Goal: Find specific page/section: Find specific page/section

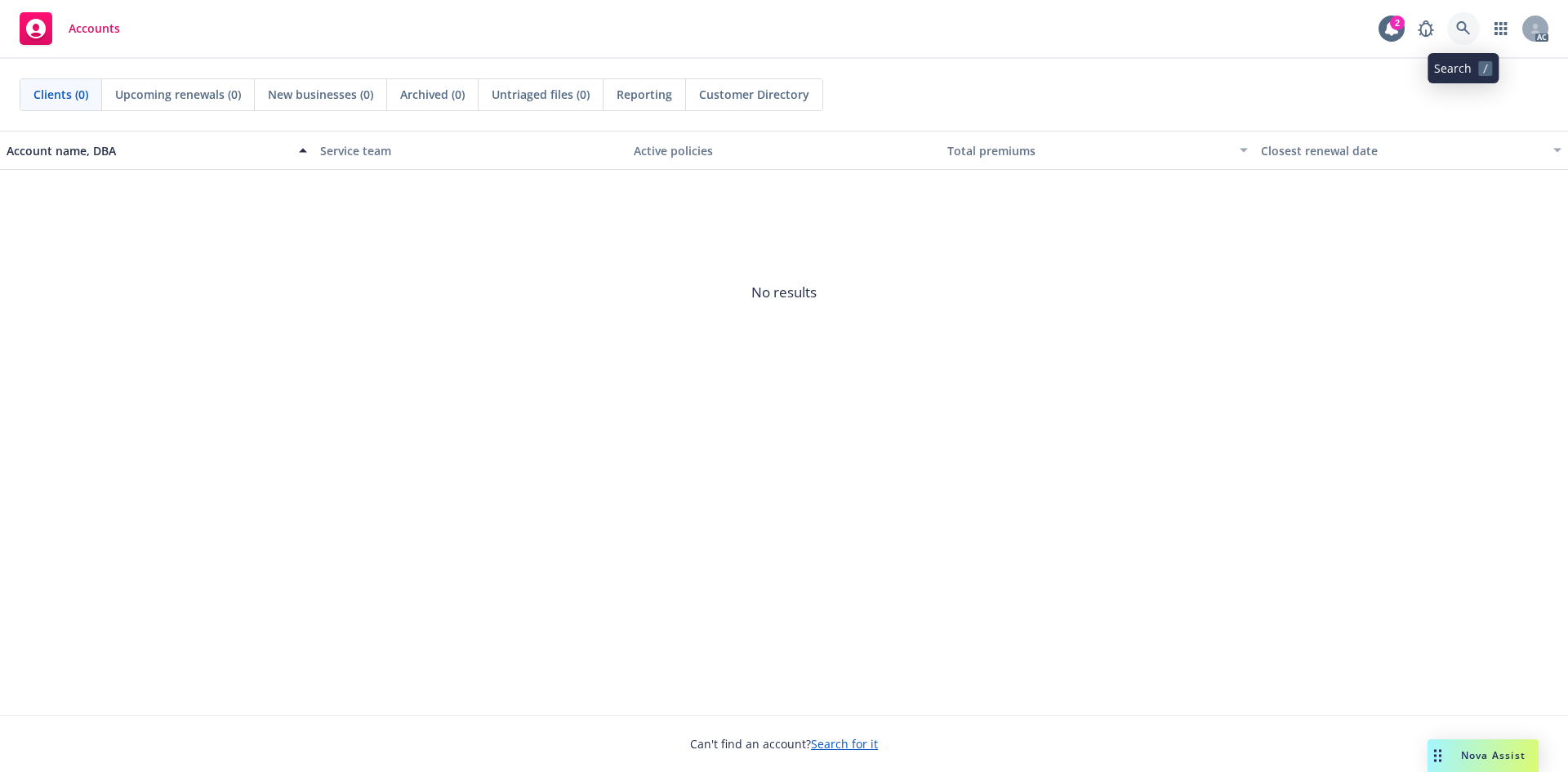
click at [1464, 25] on icon at bounding box center [1463, 28] width 14 height 14
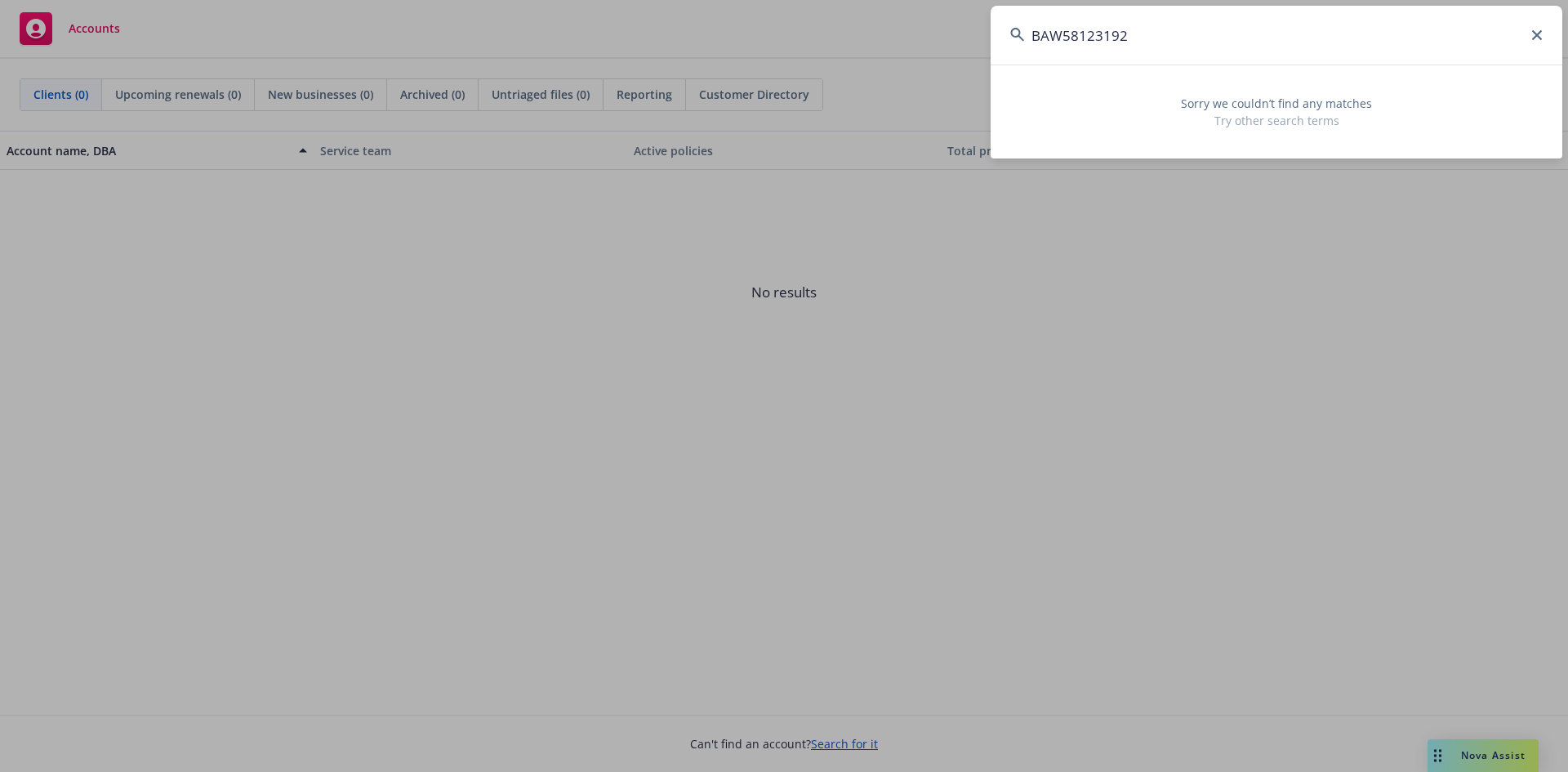
drag, startPoint x: 1161, startPoint y: 43, endPoint x: 793, endPoint y: 11, distance: 369.4
click at [813, 26] on div "BAW58123192 Sorry we couldn’t find any matches Try other search terms" at bounding box center [784, 386] width 1568 height 772
drag, startPoint x: 1105, startPoint y: 40, endPoint x: 743, endPoint y: -3, distance: 364.5
click at [743, 0] on html "Accounts 2 AC Clients (0) Upcoming renewals (0) New businesses (0) Archived (0)…" at bounding box center [784, 386] width 1568 height 772
type input "j"
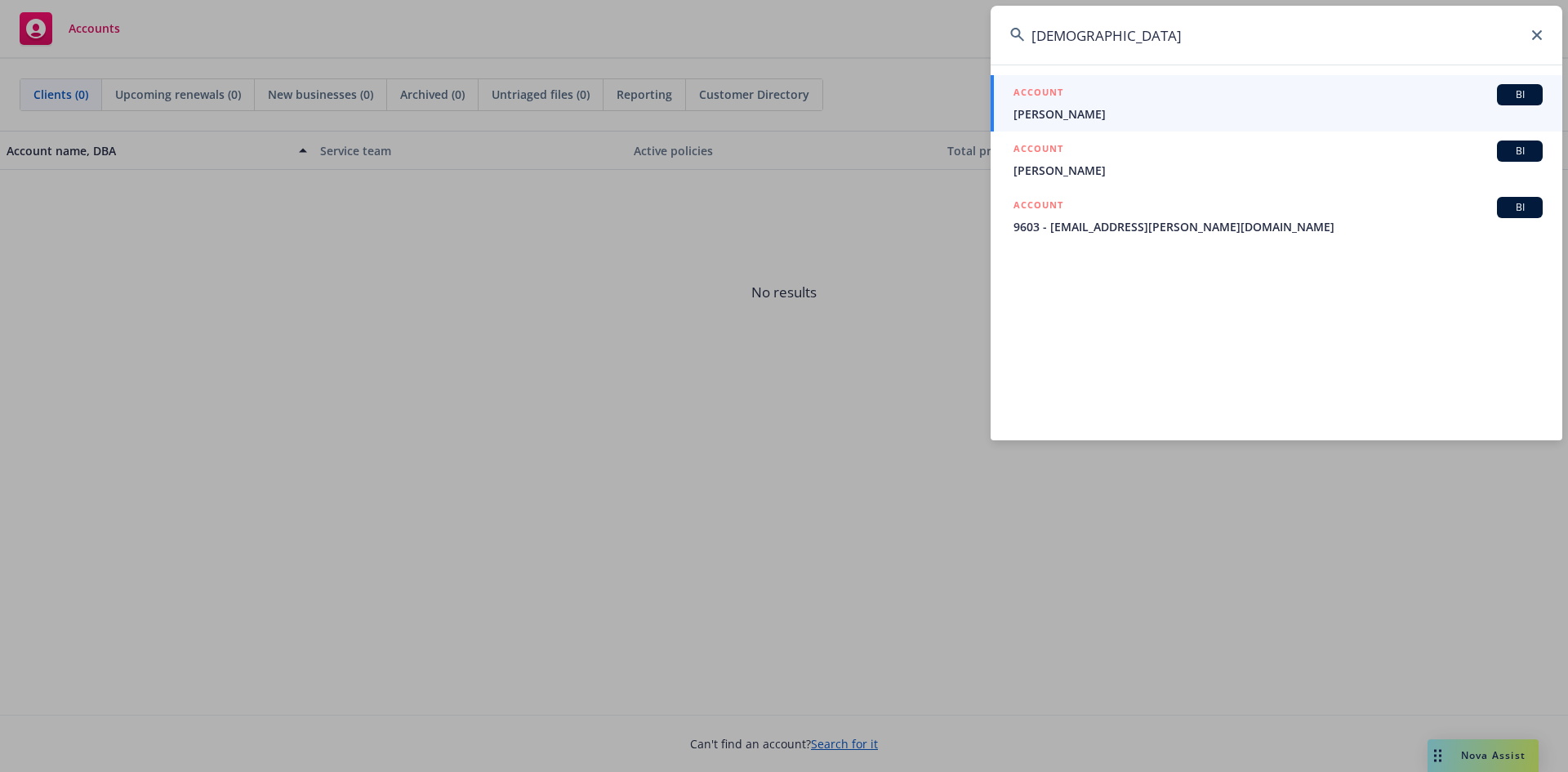
type input "[DEMOGRAPHIC_DATA]"
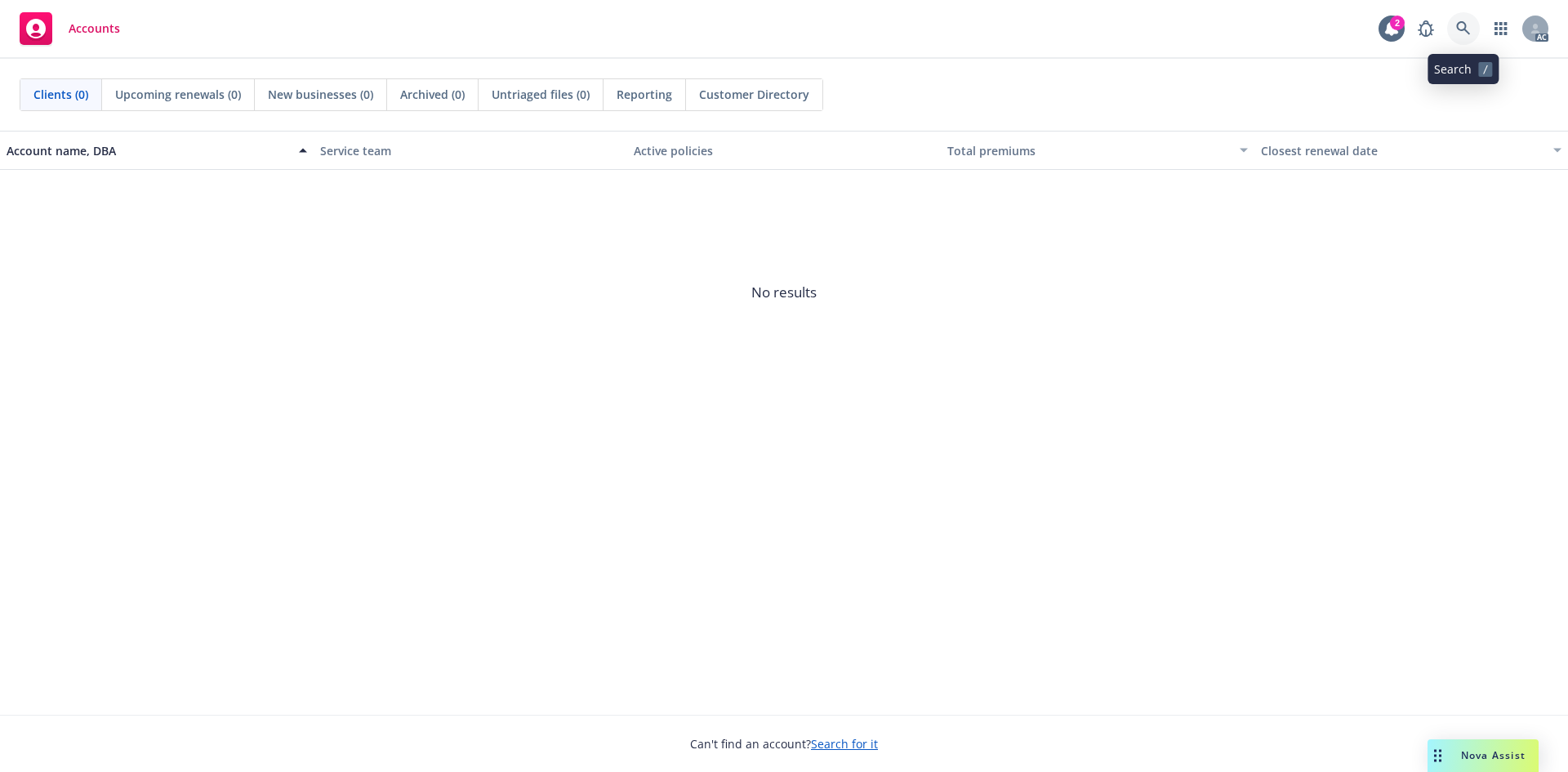
click at [1458, 25] on icon at bounding box center [1463, 28] width 14 height 14
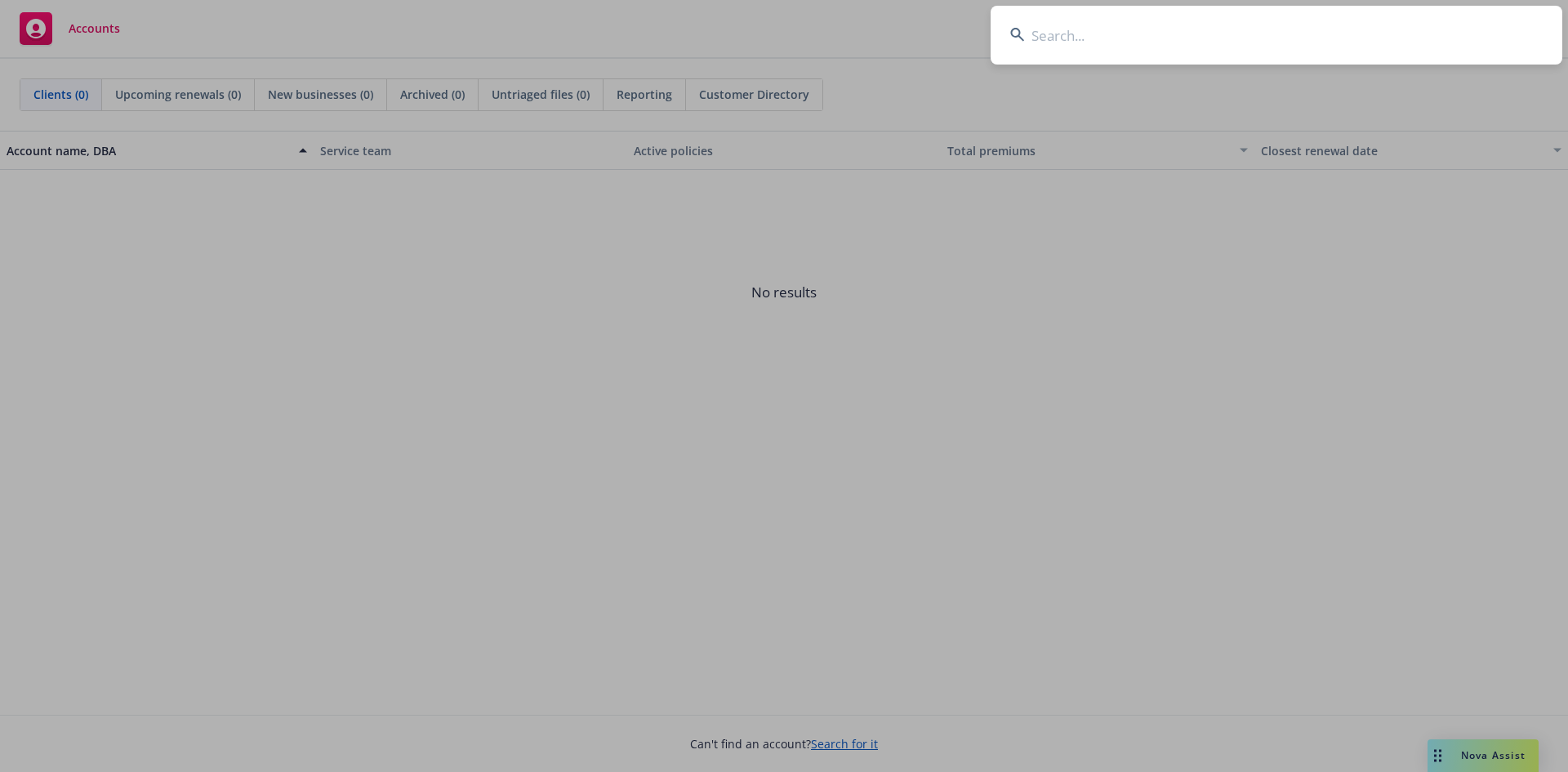
click at [1194, 40] on input at bounding box center [1276, 35] width 572 height 59
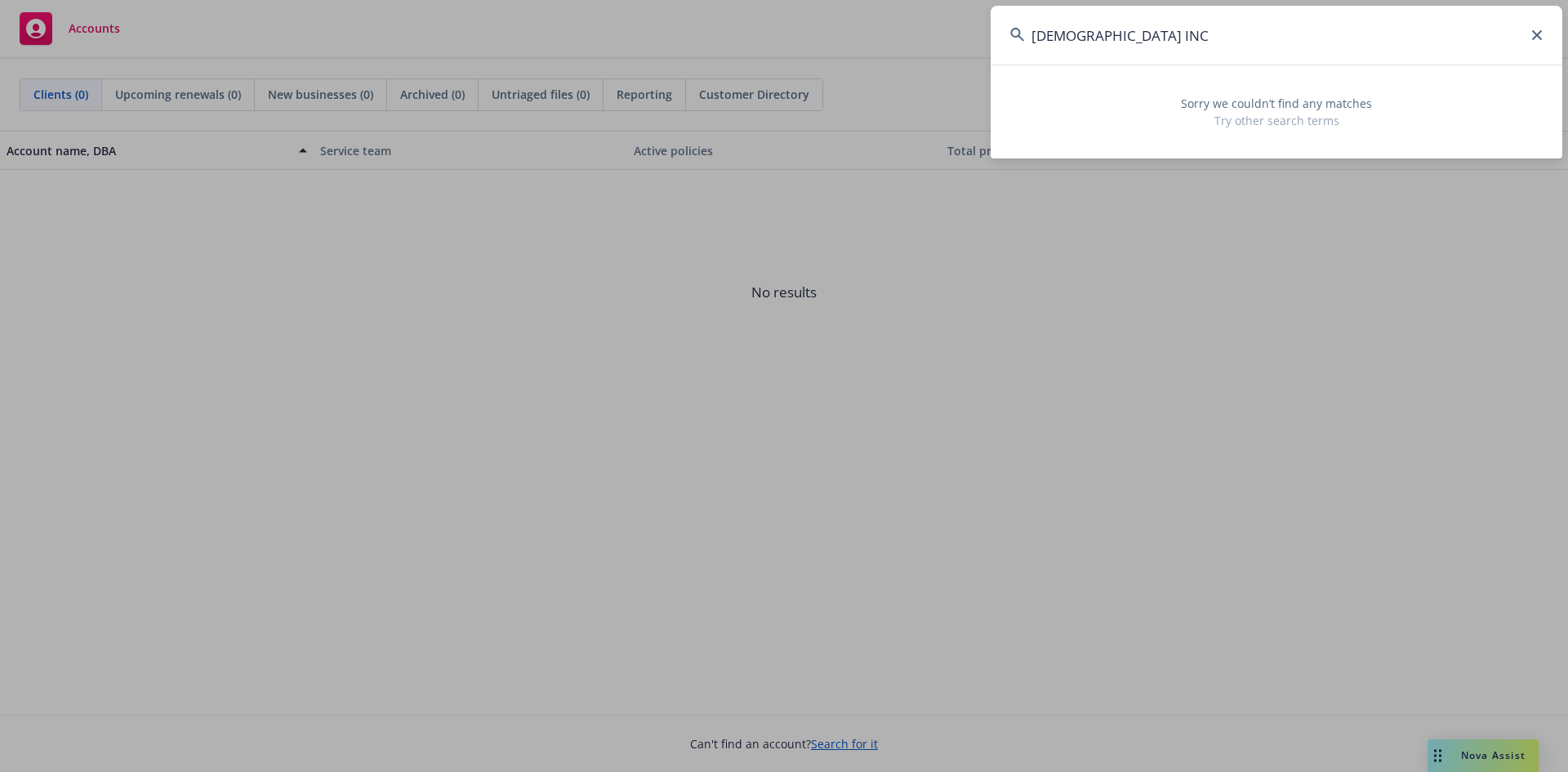
drag, startPoint x: 1061, startPoint y: 35, endPoint x: 937, endPoint y: 24, distance: 124.5
click at [961, 24] on div "kATAHDIN INC Sorry we couldn’t find any matches Try other search terms" at bounding box center [784, 386] width 1568 height 772
click at [1158, 41] on input "[DEMOGRAPHIC_DATA] INC" at bounding box center [1276, 35] width 572 height 59
drag, startPoint x: 984, startPoint y: 41, endPoint x: 961, endPoint y: 35, distance: 23.8
click at [973, 41] on div "kATAHDIN INC Sorry we couldn’t find any matches Try other search terms" at bounding box center [784, 386] width 1568 height 772
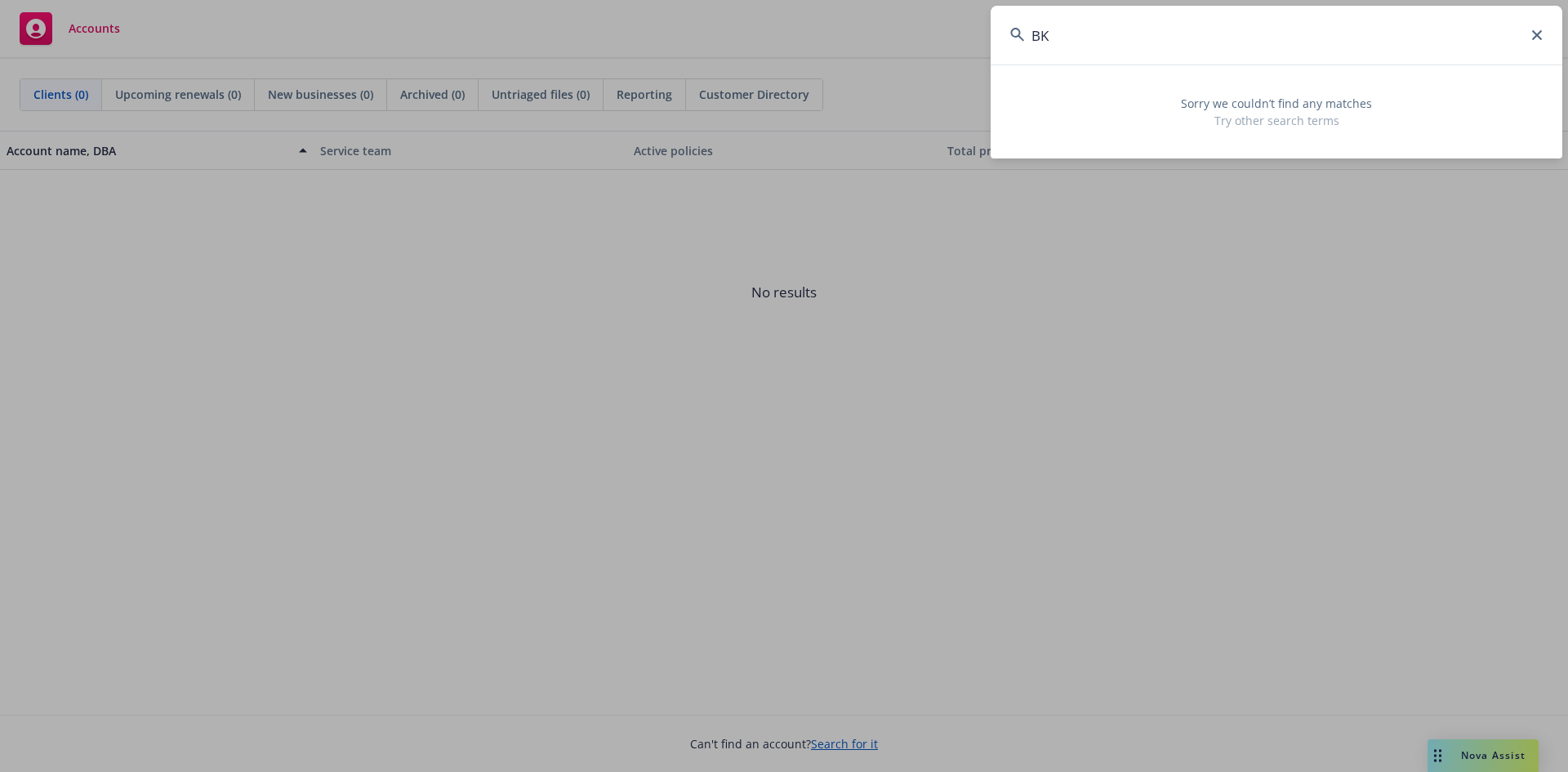
type input "B"
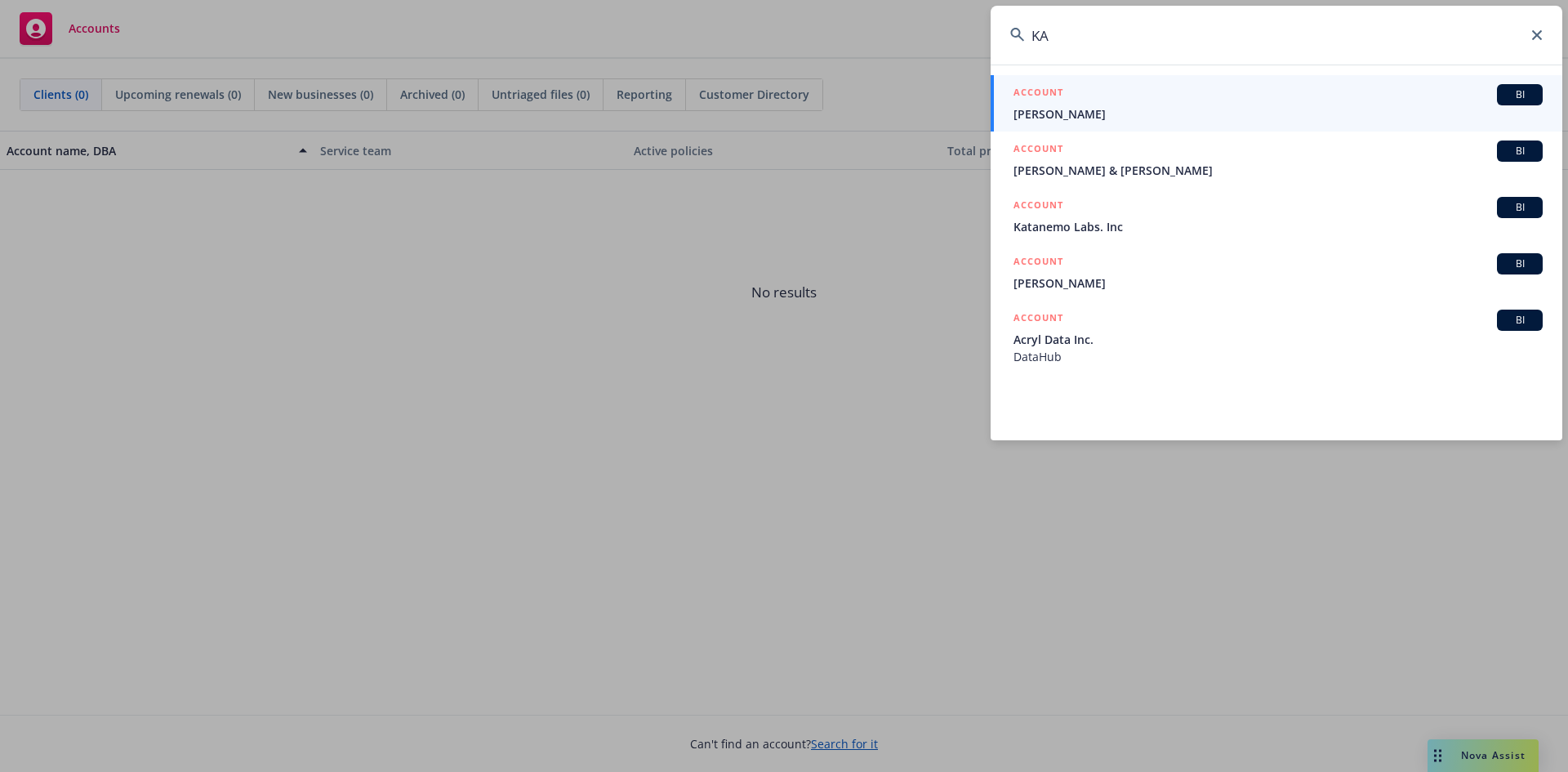
type input "K"
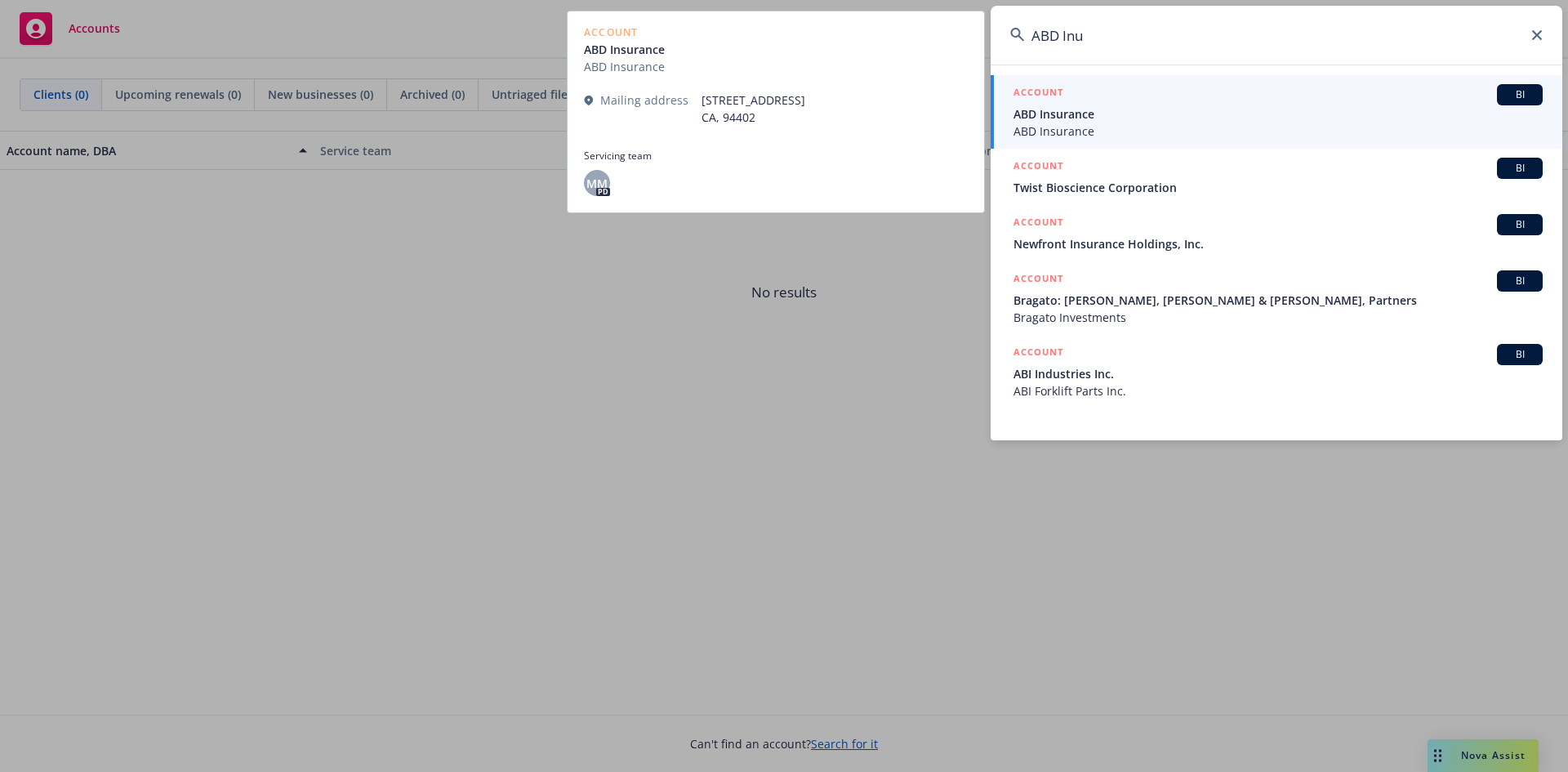
type input "ABD Inu"
click at [1053, 113] on span "ABD Insurance" at bounding box center [1278, 114] width 530 height 17
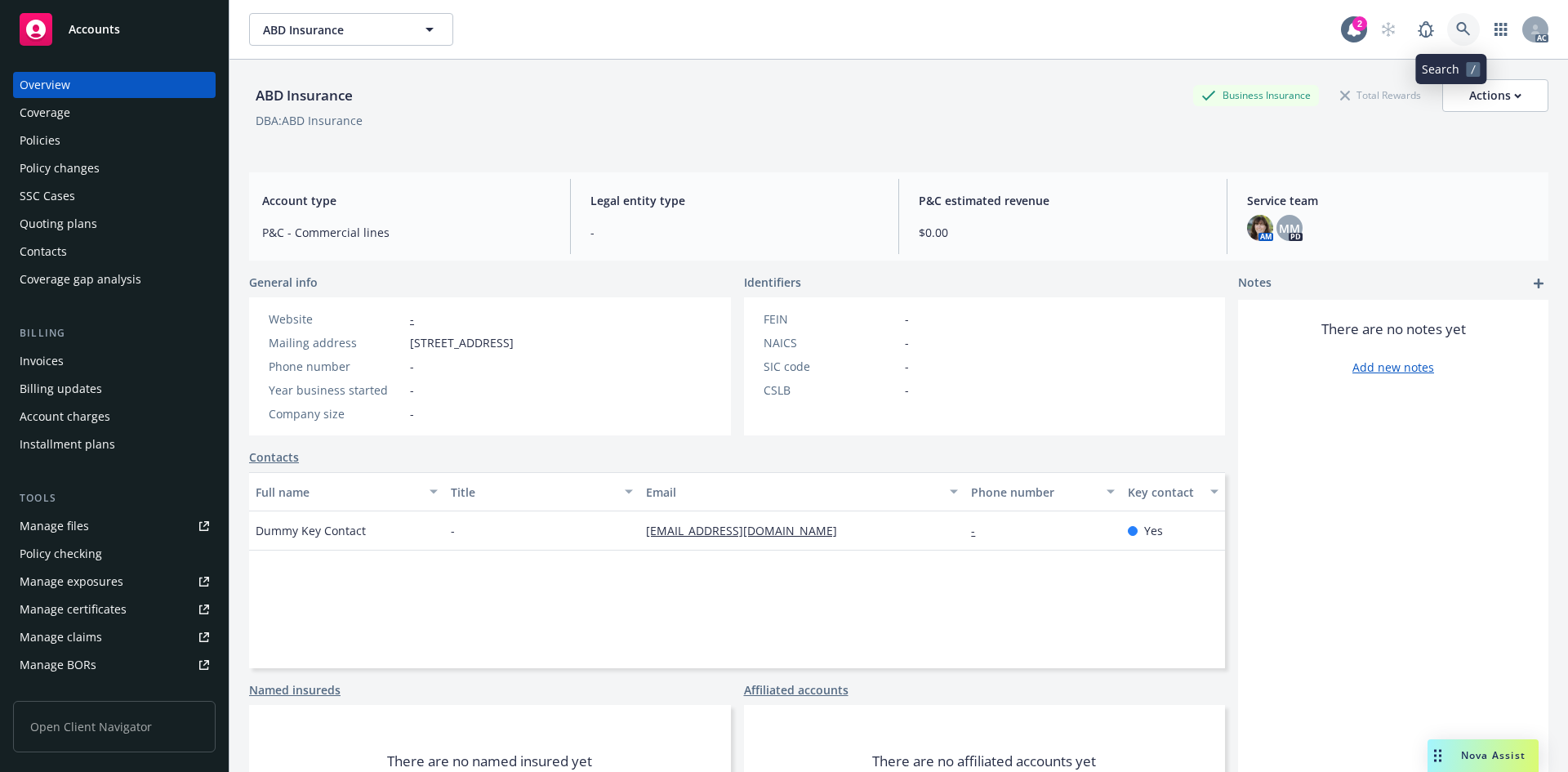
click at [1457, 27] on icon at bounding box center [1463, 29] width 15 height 15
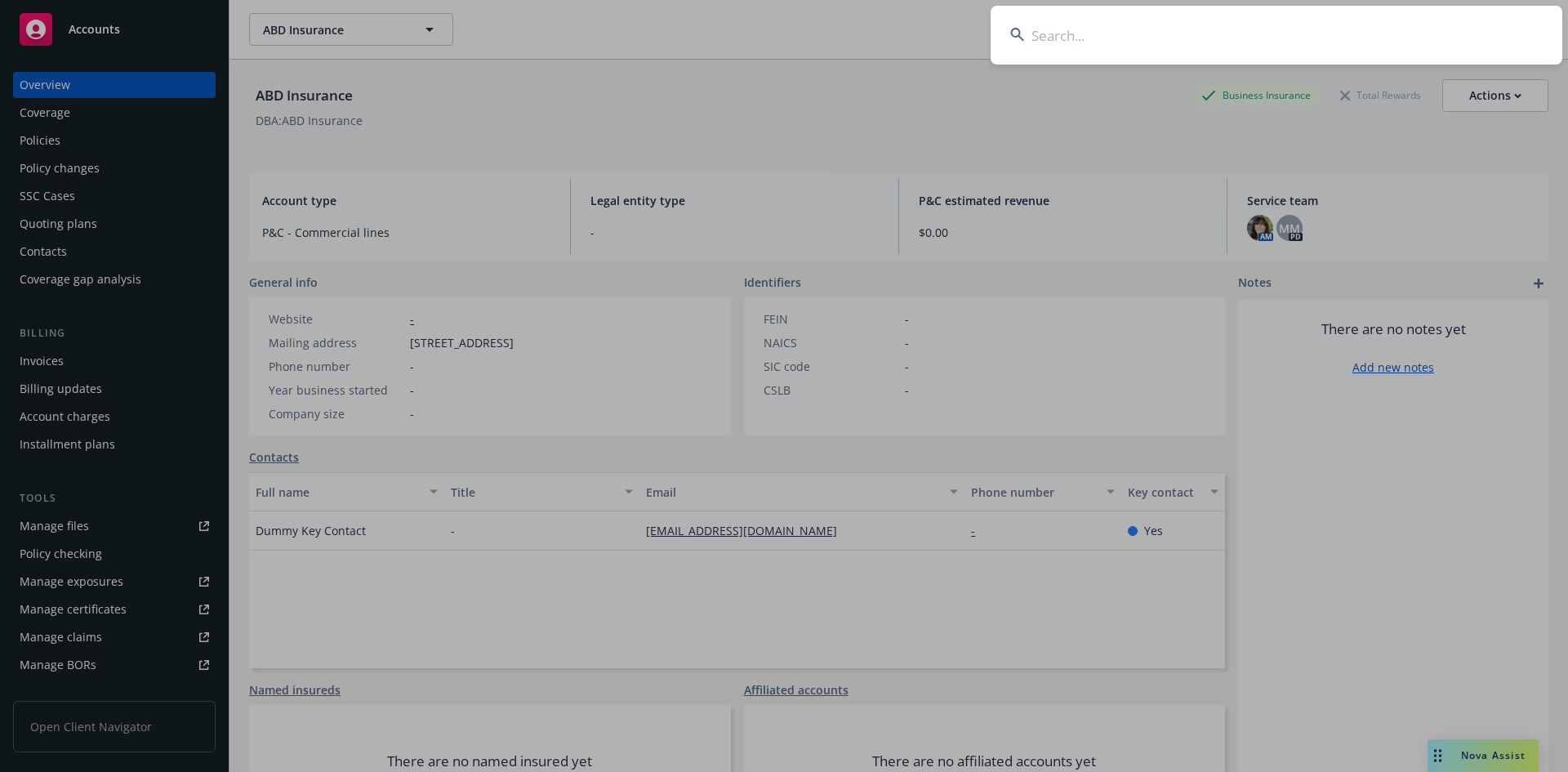
drag, startPoint x: 1168, startPoint y: 60, endPoint x: 1144, endPoint y: 58, distance: 24.1
click at [1167, 60] on input at bounding box center [1276, 35] width 572 height 59
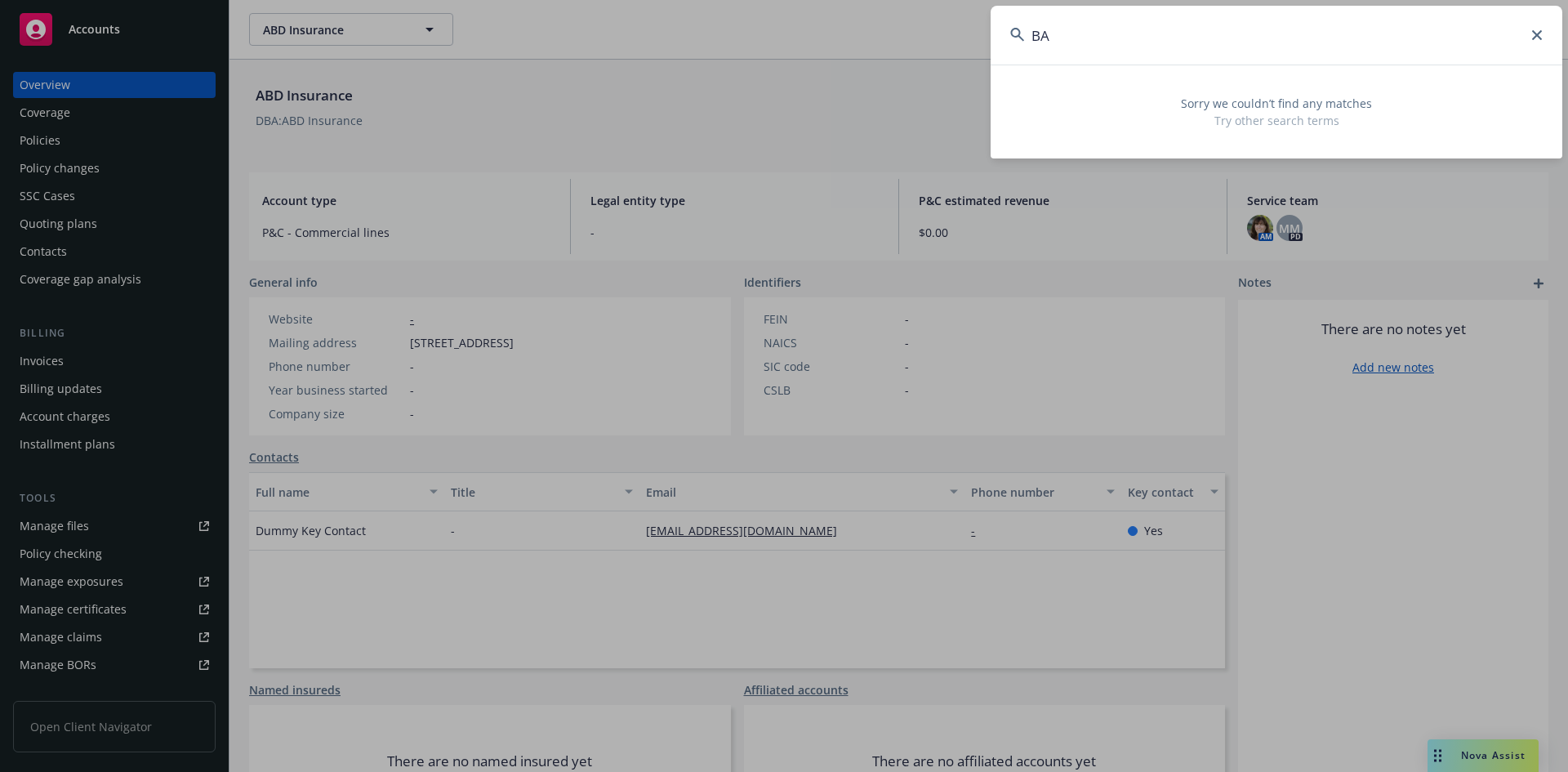
type input "B"
drag, startPoint x: 1104, startPoint y: 37, endPoint x: 871, endPoint y: 33, distance: 233.0
click at [883, 36] on div "BKW5123192 Sorry we couldn’t find any matches Try other search terms" at bounding box center [784, 386] width 1568 height 772
drag, startPoint x: 1101, startPoint y: 36, endPoint x: 885, endPoint y: 2, distance: 218.7
click at [902, 7] on div "990181209002019 Sorry we couldn’t find any matches Try other search terms" at bounding box center [784, 386] width 1568 height 772
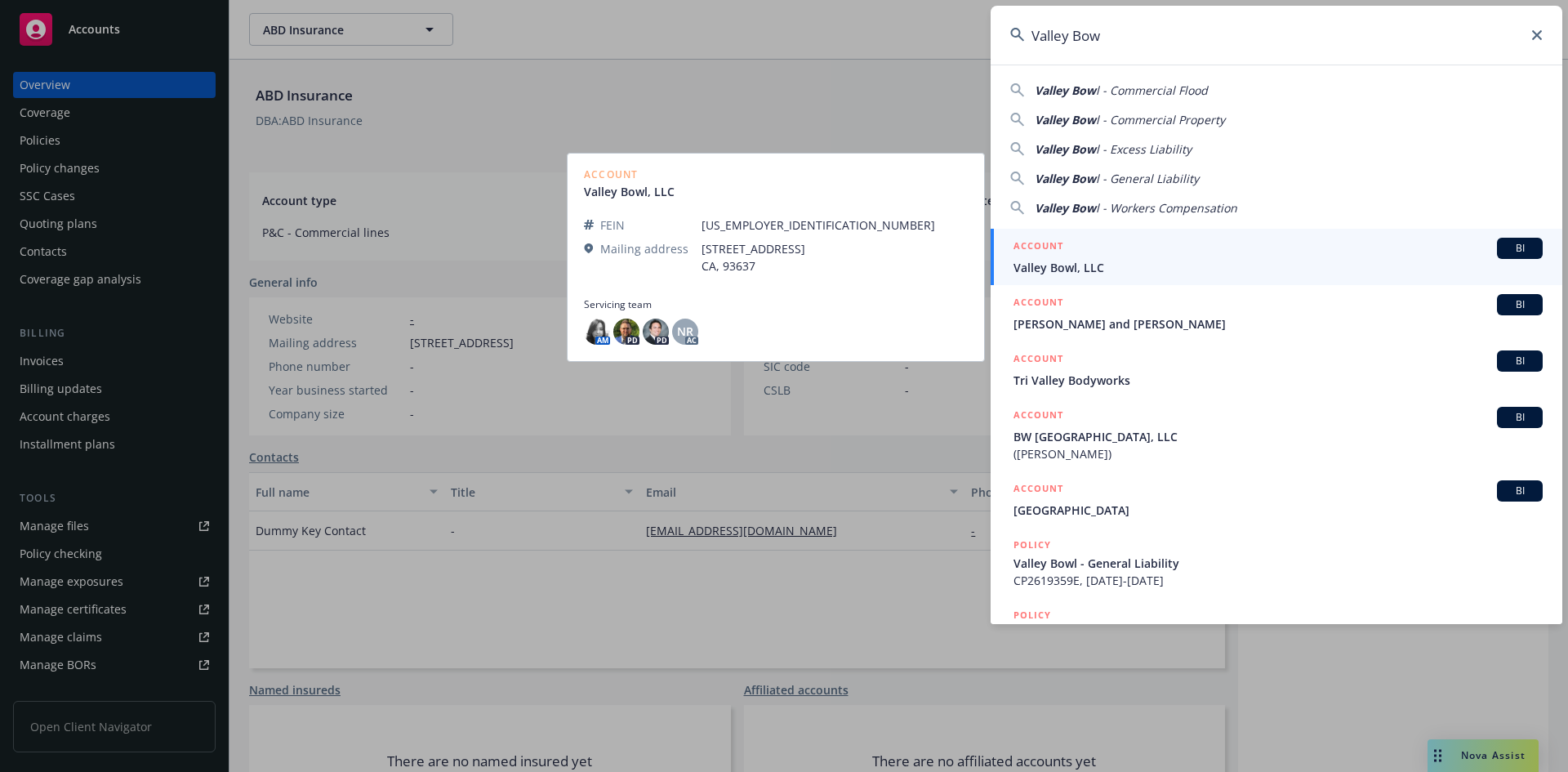
type input "Valley Bow"
click at [1077, 272] on span "Valley Bowl, LLC" at bounding box center [1278, 267] width 530 height 17
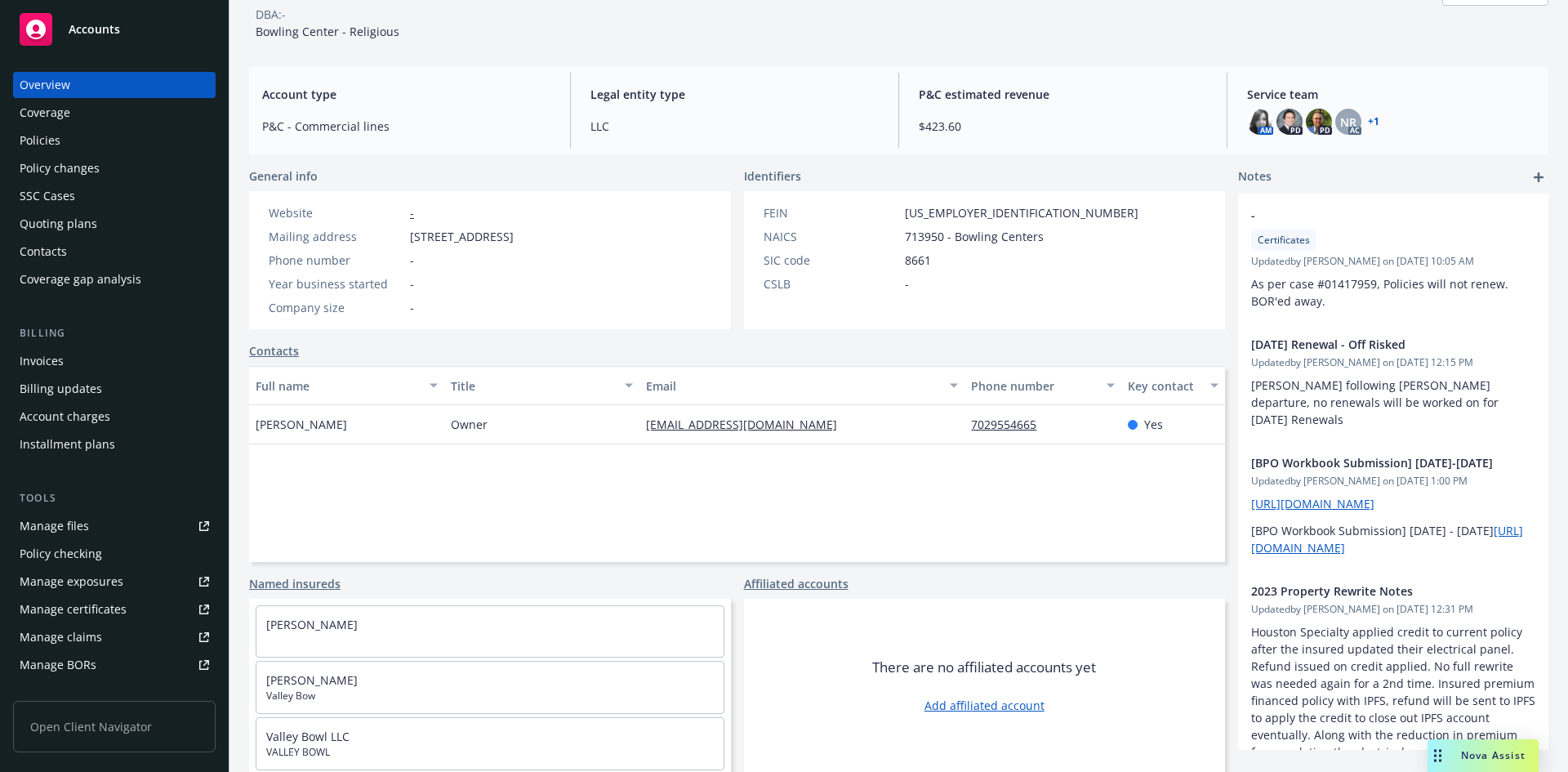
scroll to position [25, 0]
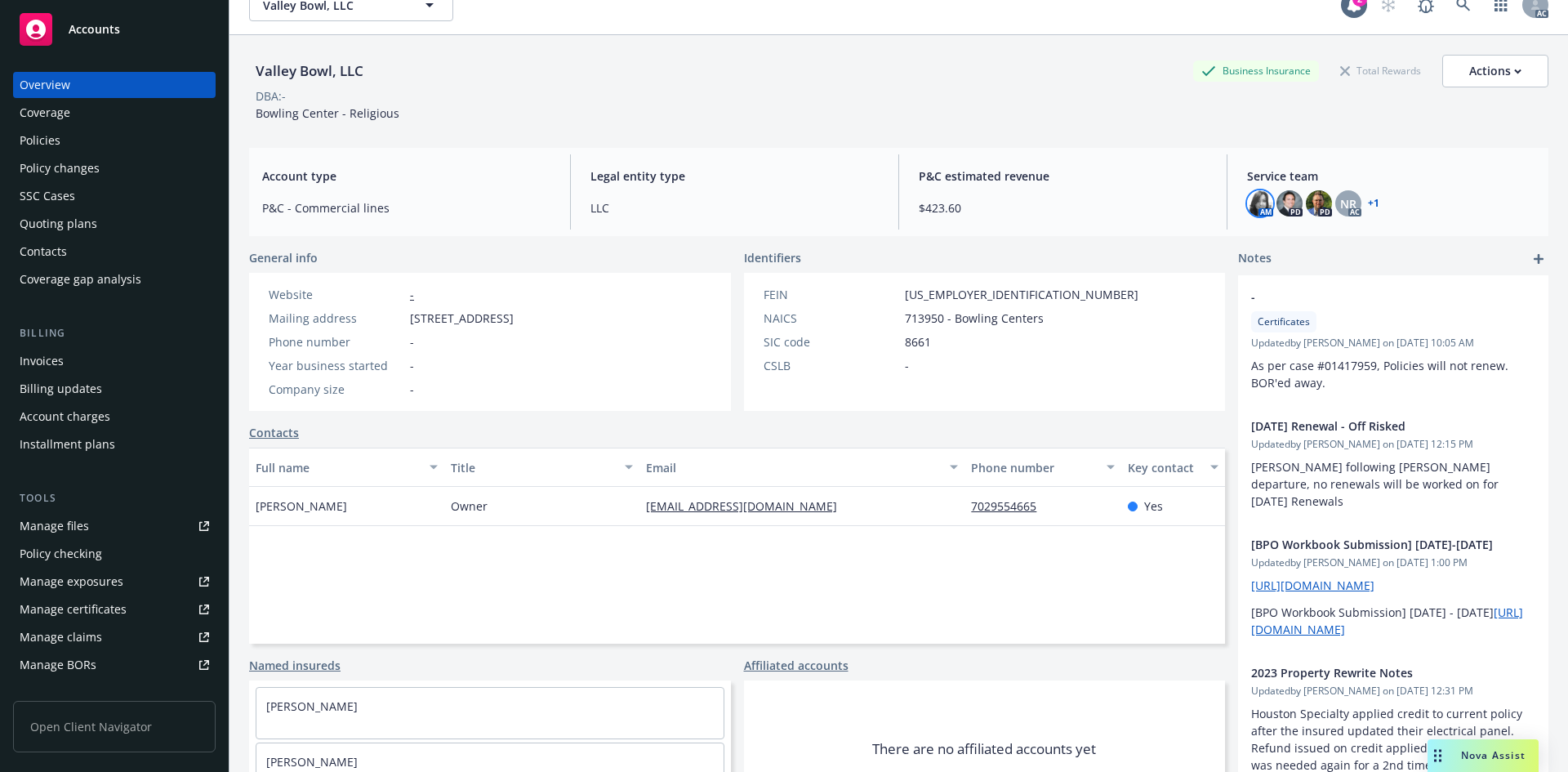
click at [1253, 202] on img at bounding box center [1260, 203] width 27 height 27
click at [1342, 205] on span "NR" at bounding box center [1348, 204] width 16 height 17
click at [1028, 401] on div "FEIN [US_EMPLOYER_IDENTIFICATION_NUMBER] NAICS 713950 - Bowling Centers SIC cod…" at bounding box center [951, 341] width 414 height 138
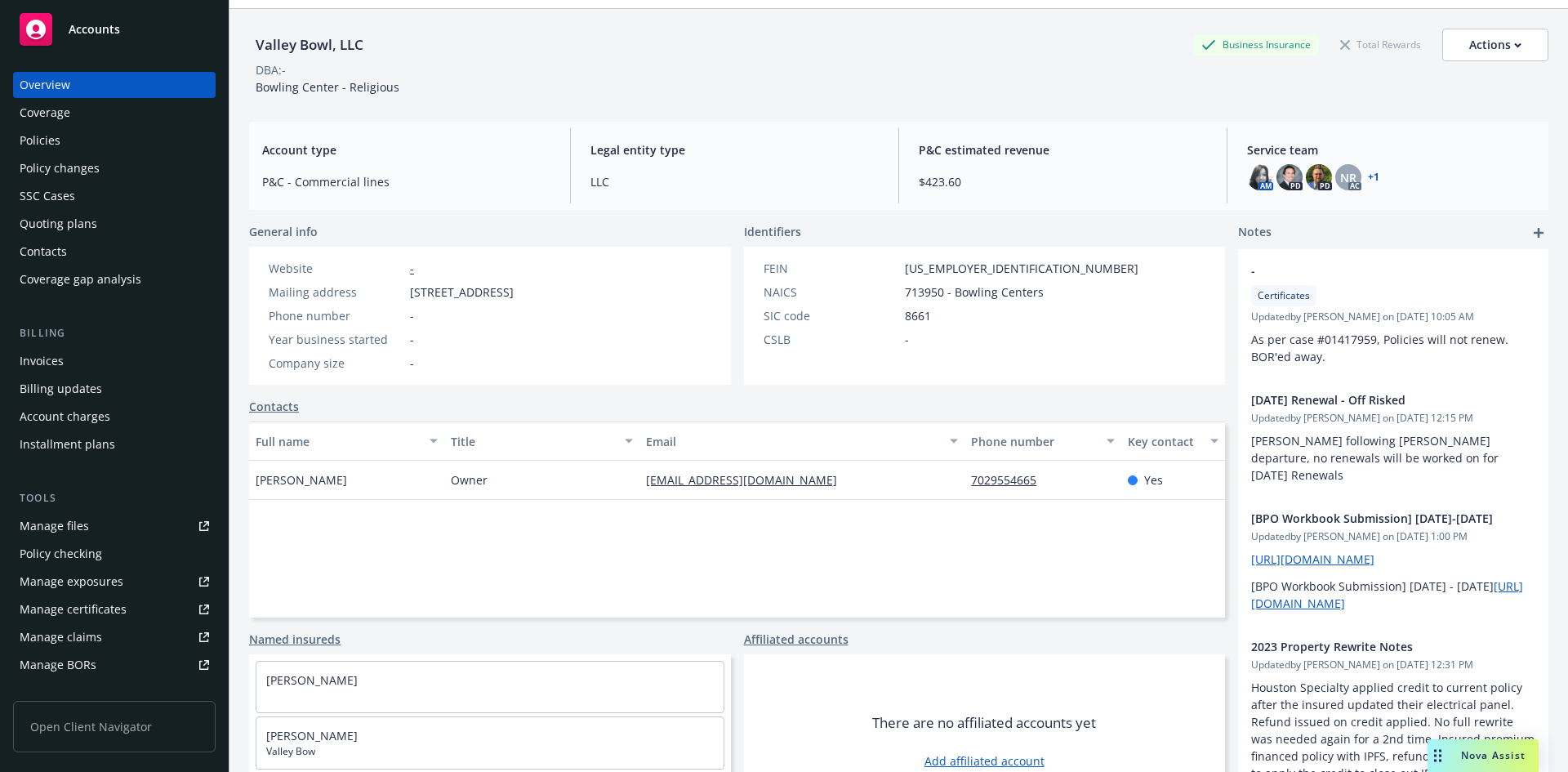
scroll to position [0, 0]
